Goal: Task Accomplishment & Management: Complete application form

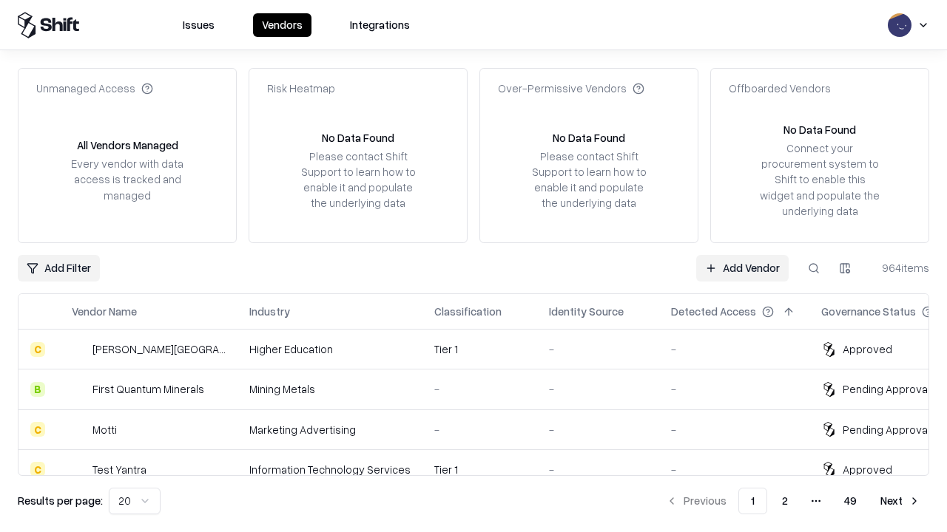
click at [742, 268] on link "Add Vendor" at bounding box center [742, 268] width 92 height 27
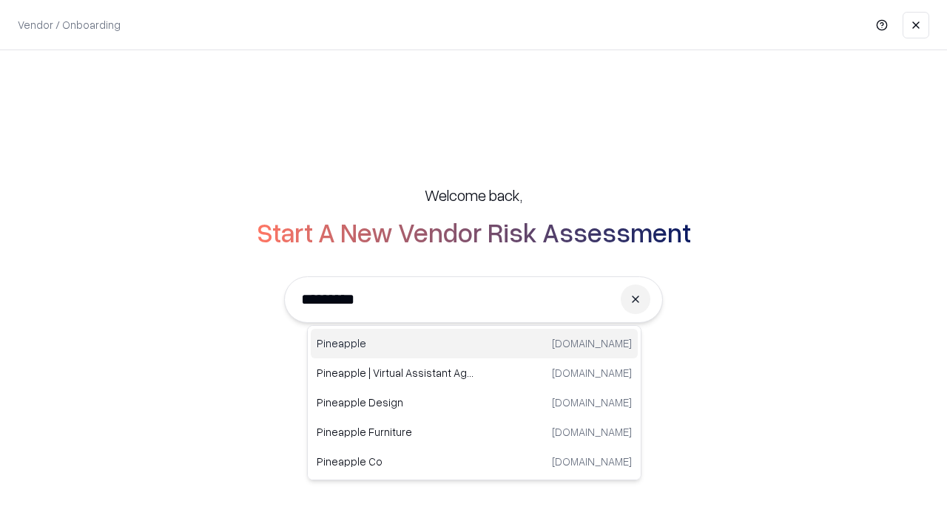
click at [474, 344] on div "Pineapple [DOMAIN_NAME]" at bounding box center [474, 344] width 327 height 30
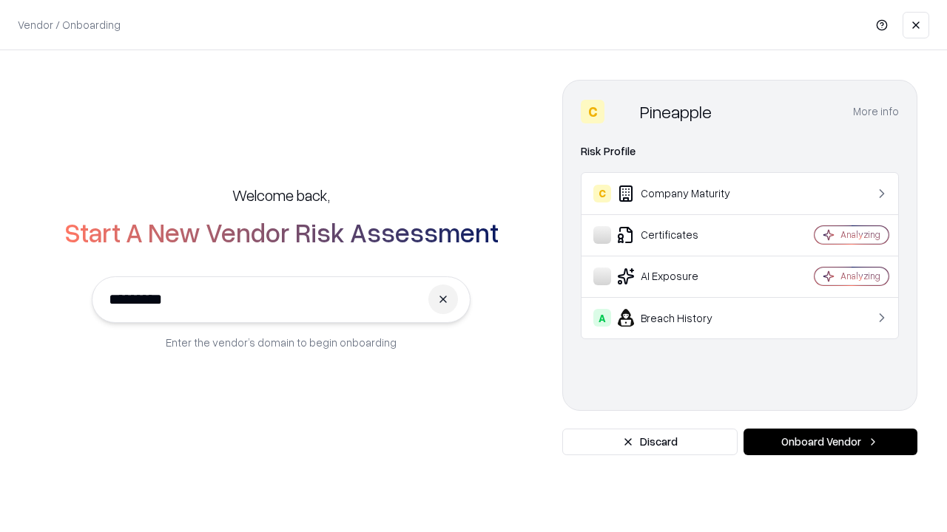
type input "*********"
click at [830, 442] on button "Onboard Vendor" at bounding box center [830, 442] width 174 height 27
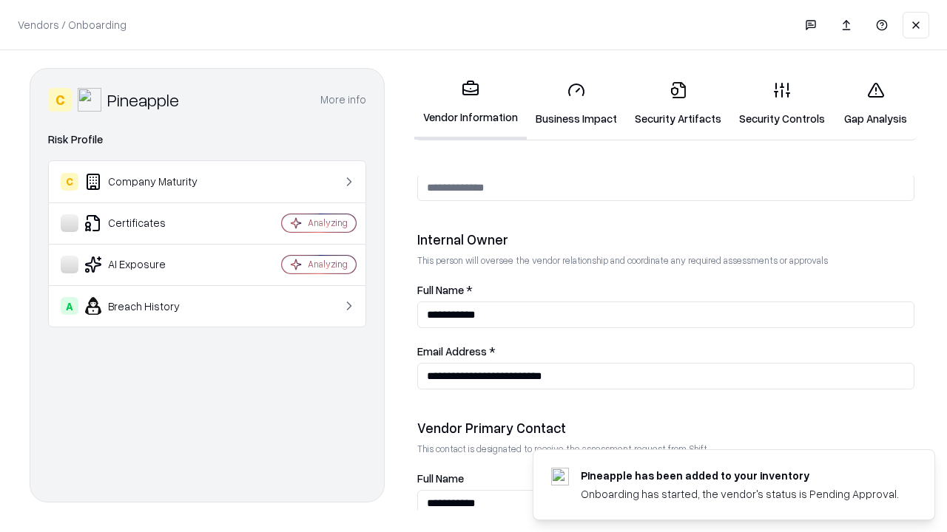
scroll to position [766, 0]
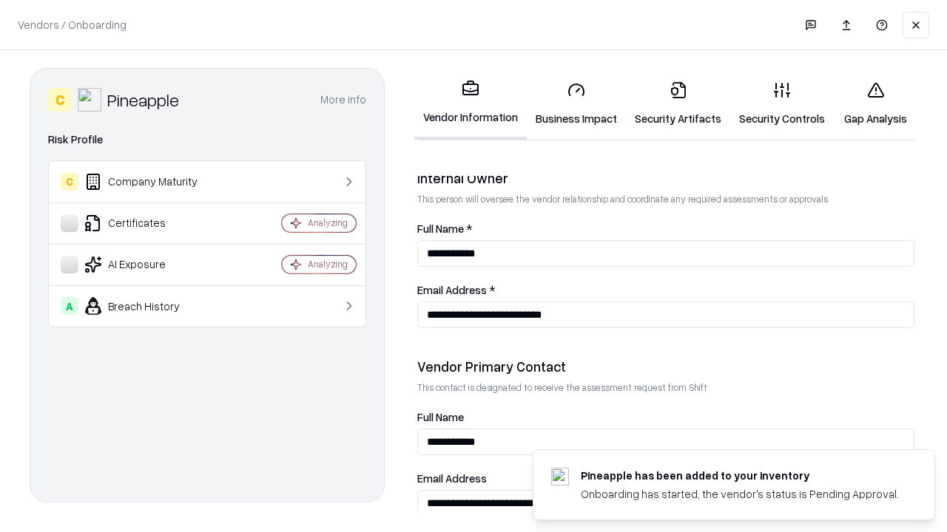
click at [576, 104] on link "Business Impact" at bounding box center [576, 104] width 99 height 69
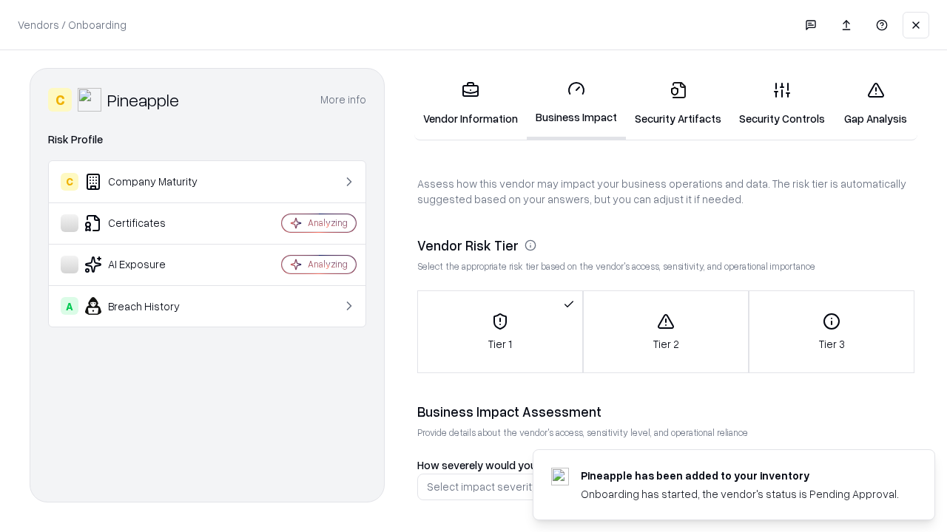
click at [677, 104] on link "Security Artifacts" at bounding box center [678, 104] width 104 height 69
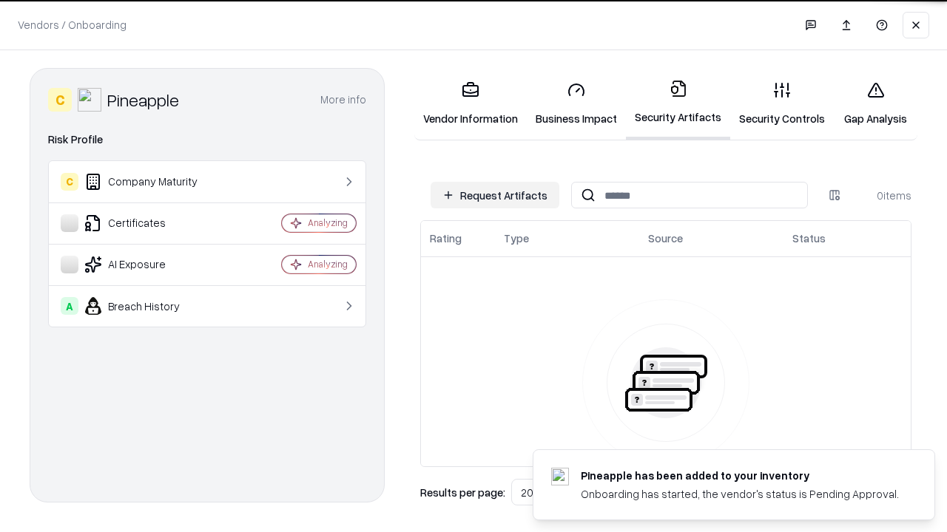
click at [495, 195] on button "Request Artifacts" at bounding box center [494, 195] width 129 height 27
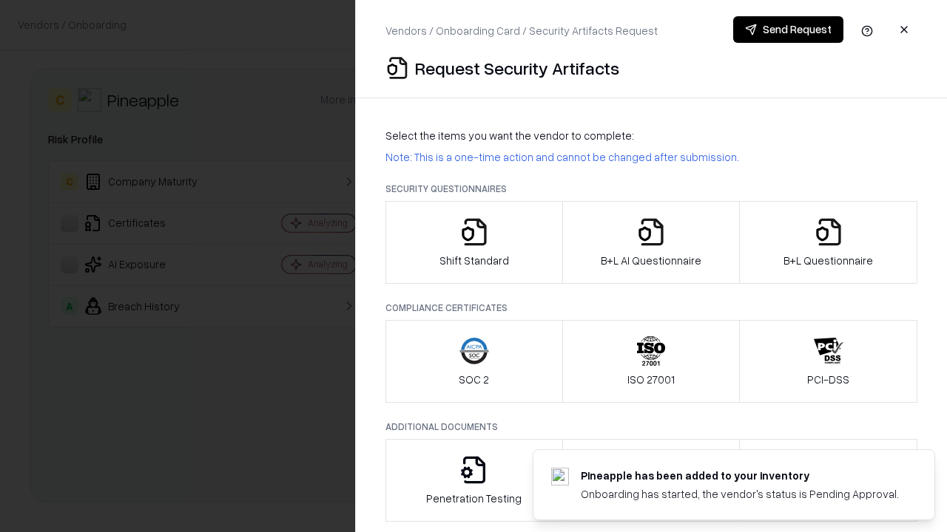
click at [473, 243] on icon "button" at bounding box center [474, 232] width 30 height 30
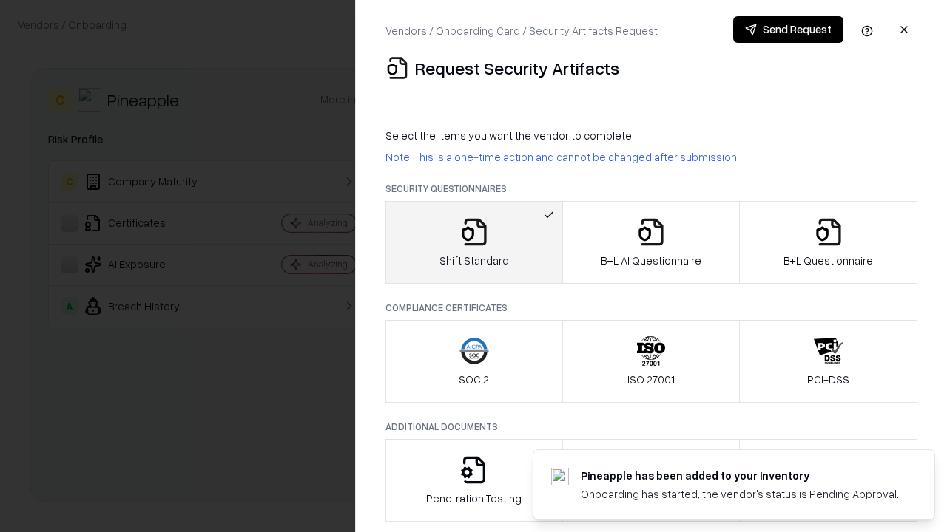
click at [788, 30] on button "Send Request" at bounding box center [788, 29] width 110 height 27
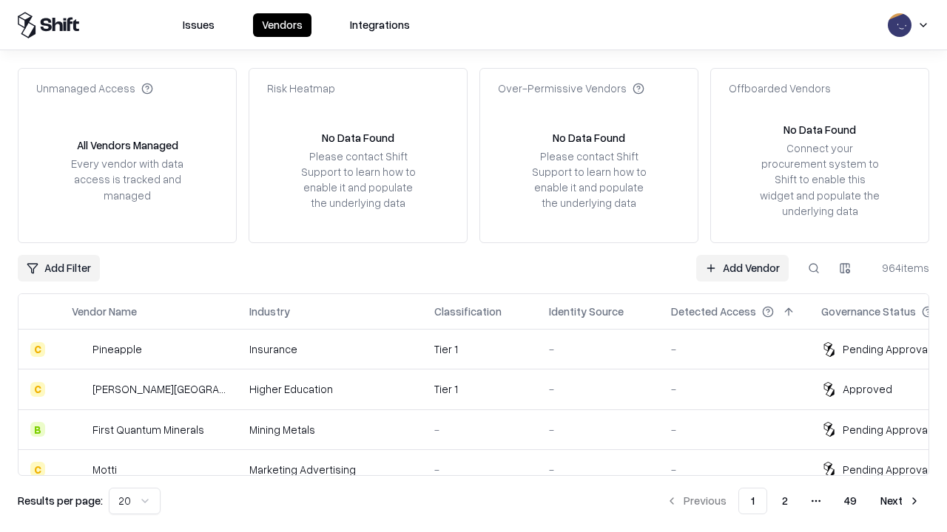
click at [813, 268] on button at bounding box center [813, 268] width 27 height 27
type input "*********"
click at [482, 349] on div "Tier 1" at bounding box center [479, 350] width 91 height 16
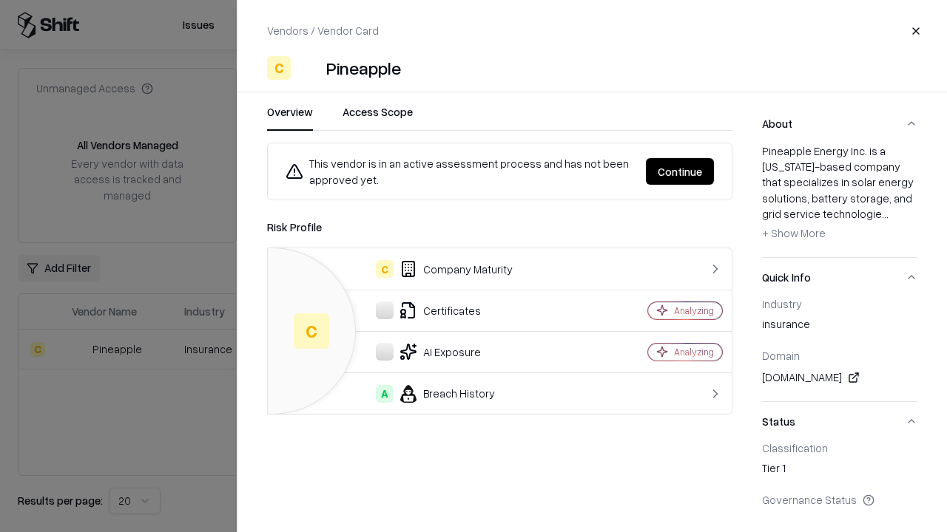
click at [680, 172] on button "Continue" at bounding box center [680, 171] width 68 height 27
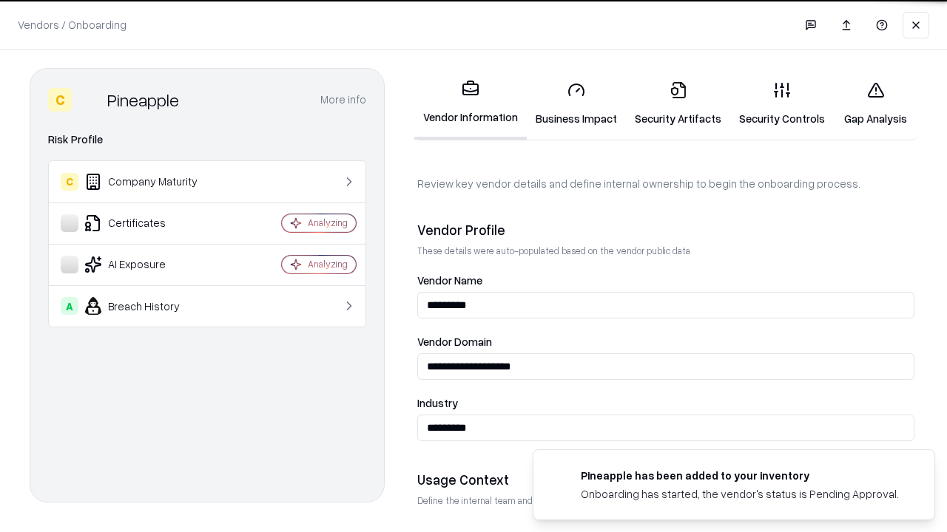
click at [677, 104] on link "Security Artifacts" at bounding box center [678, 104] width 104 height 69
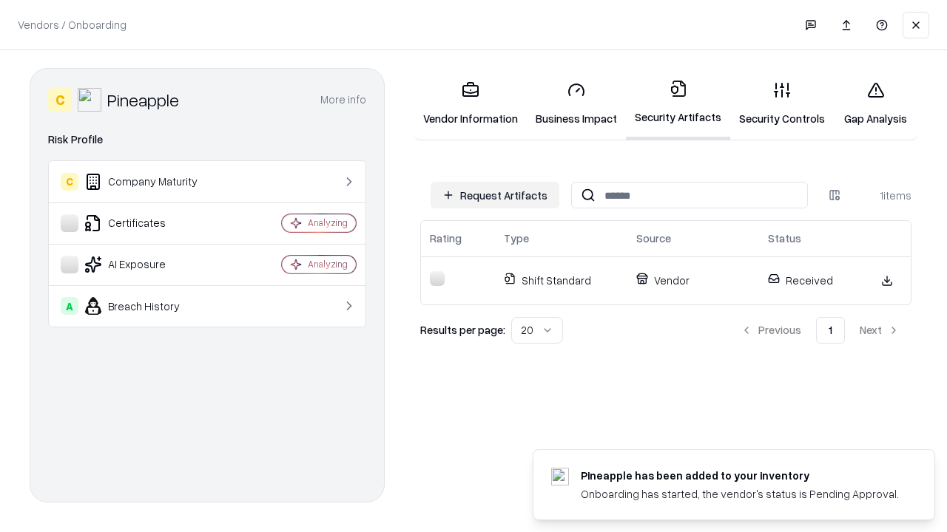
click at [875, 104] on link "Gap Analysis" at bounding box center [875, 104] width 84 height 69
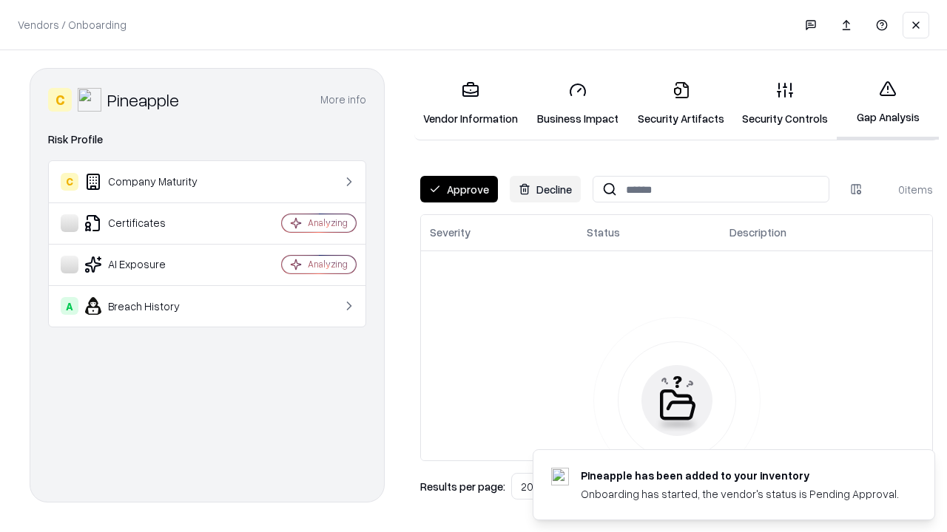
click at [458, 189] on button "Approve" at bounding box center [459, 189] width 78 height 27
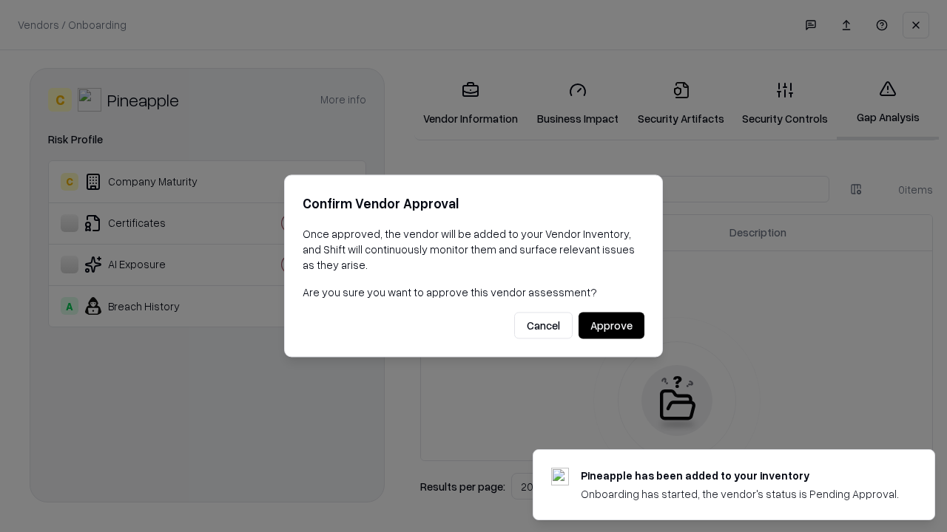
click at [611, 325] on button "Approve" at bounding box center [611, 326] width 66 height 27
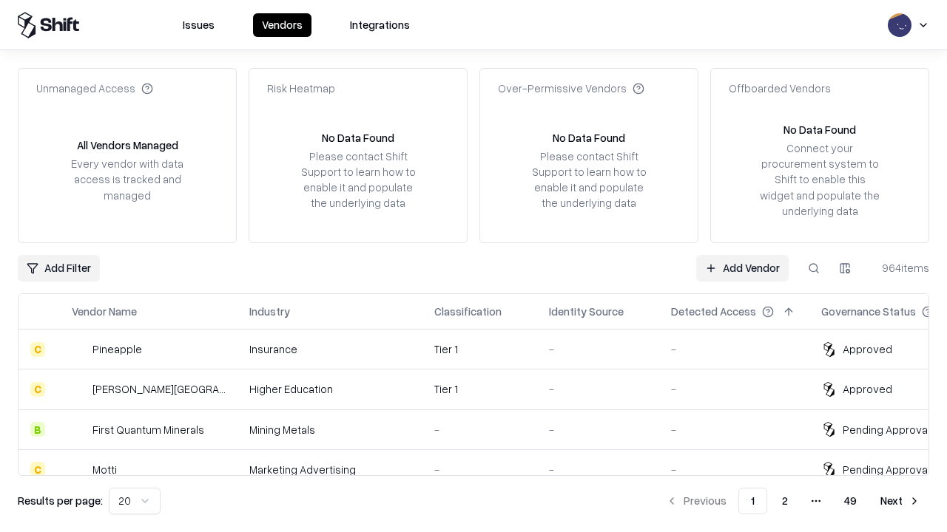
type input "*********"
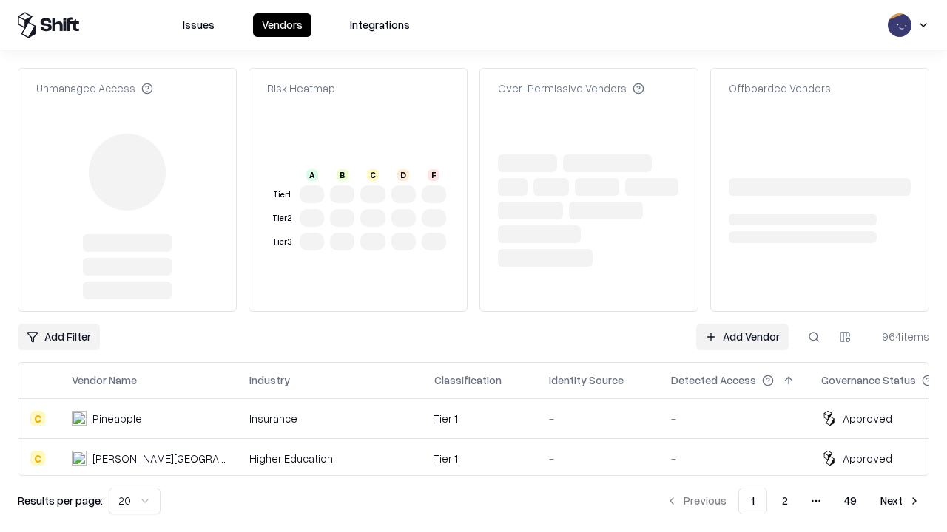
click at [742, 324] on link "Add Vendor" at bounding box center [742, 337] width 92 height 27
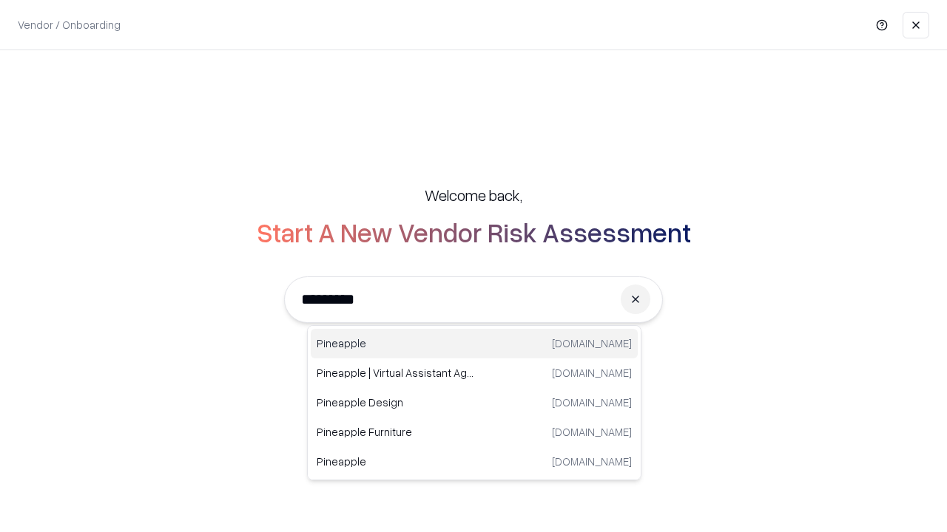
click at [474, 344] on div "Pineapple [DOMAIN_NAME]" at bounding box center [474, 344] width 327 height 30
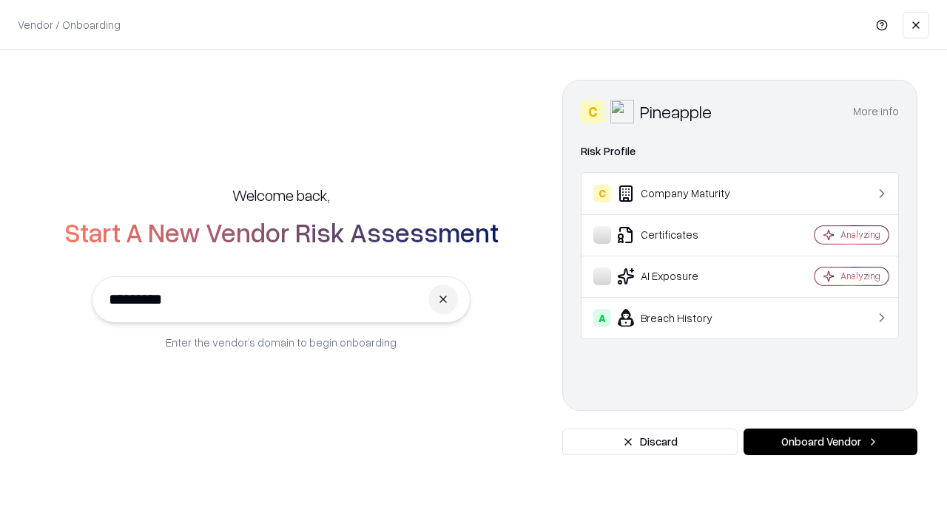
type input "*********"
click at [830, 442] on button "Onboard Vendor" at bounding box center [830, 442] width 174 height 27
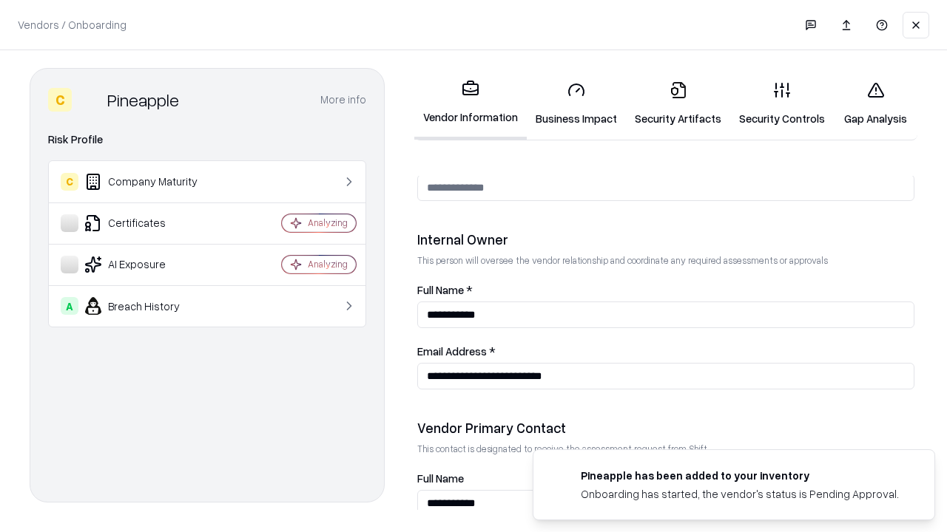
scroll to position [766, 0]
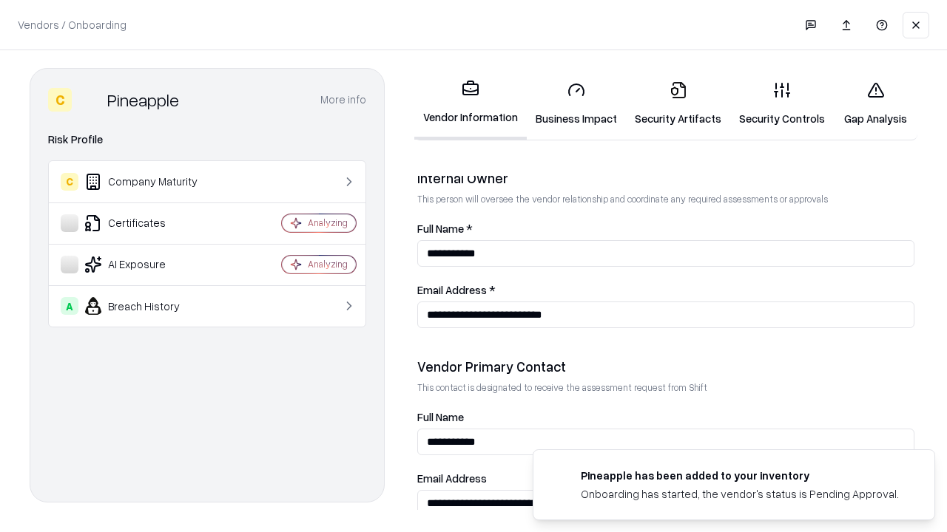
click at [875, 104] on link "Gap Analysis" at bounding box center [875, 104] width 84 height 69
